Goal: Information Seeking & Learning: Learn about a topic

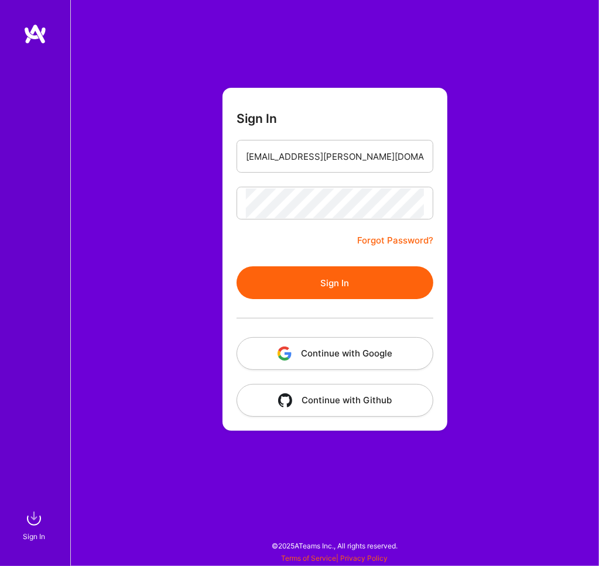
click at [363, 281] on button "Sign In" at bounding box center [335, 282] width 197 height 33
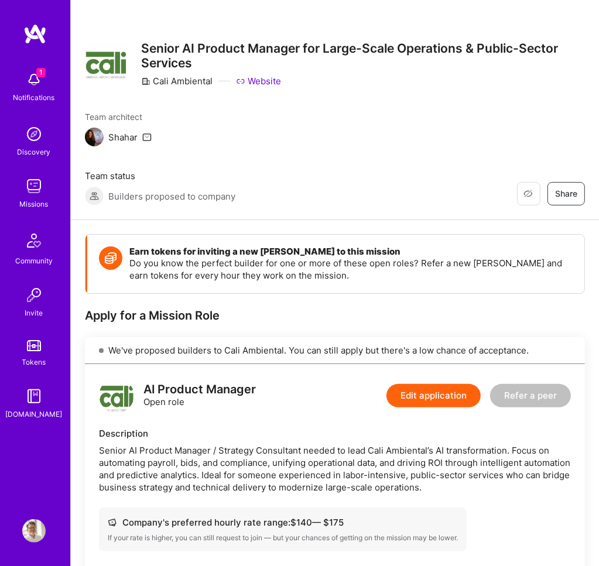
click at [43, 73] on span "1" at bounding box center [40, 72] width 9 height 9
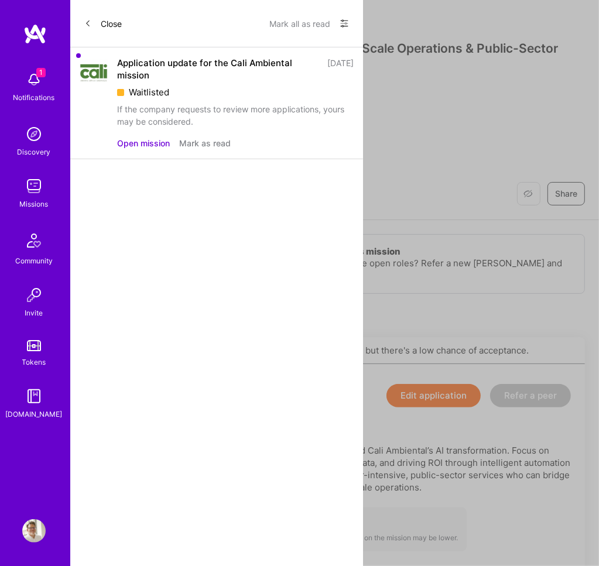
click at [97, 29] on button "Close" at bounding box center [102, 23] width 37 height 19
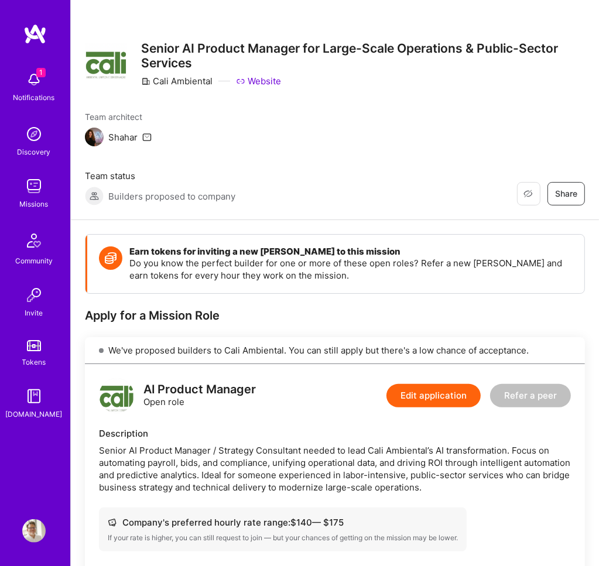
click at [33, 135] on img at bounding box center [33, 133] width 23 height 23
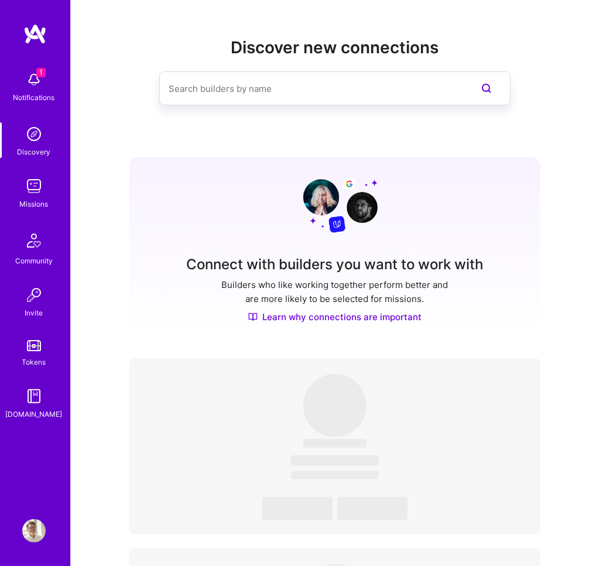
click at [28, 193] on img at bounding box center [33, 186] width 23 height 23
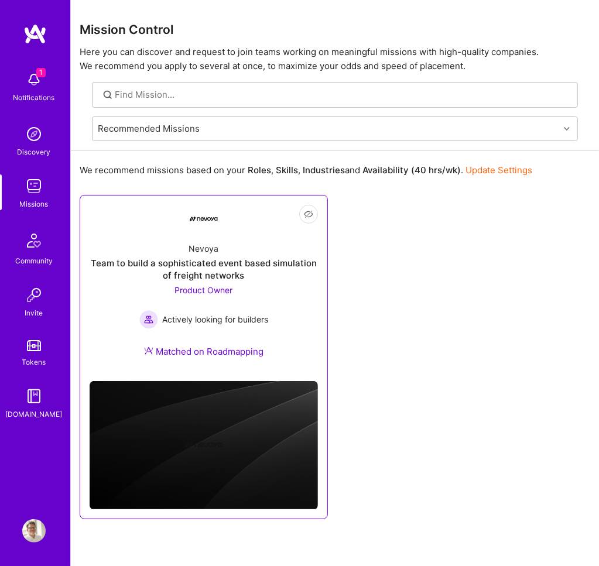
click at [207, 289] on span "Product Owner" at bounding box center [204, 290] width 58 height 10
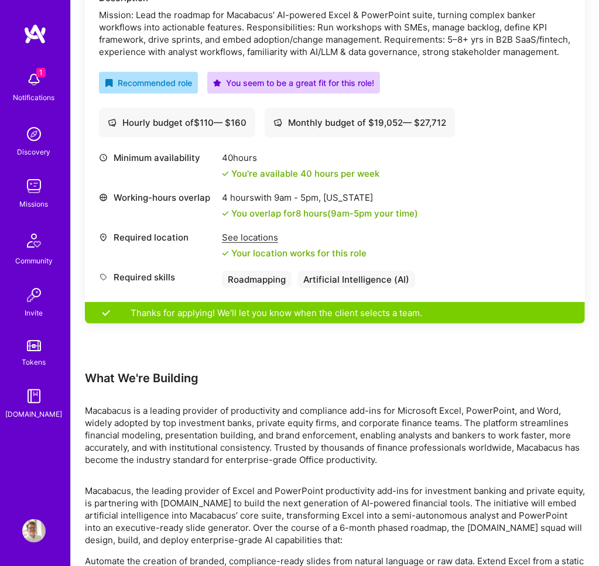
scroll to position [381, 0]
